Goal: Transaction & Acquisition: Subscribe to service/newsletter

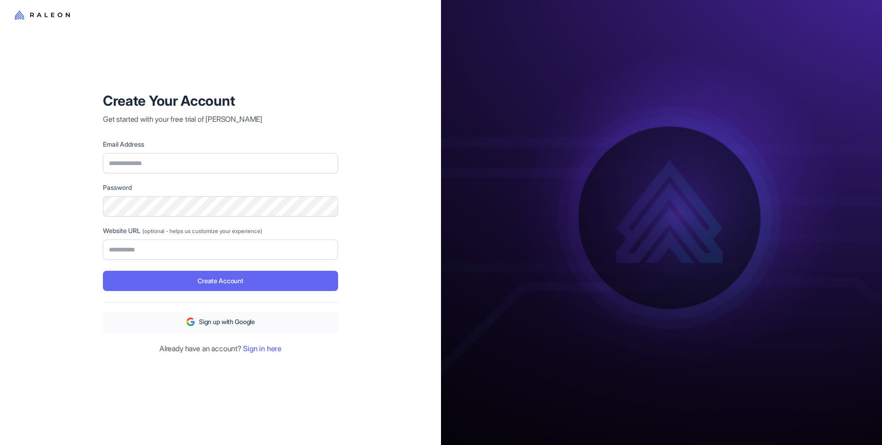
click at [32, 9] on icon at bounding box center [42, 14] width 55 height 11
